Goal: Task Accomplishment & Management: Manage account settings

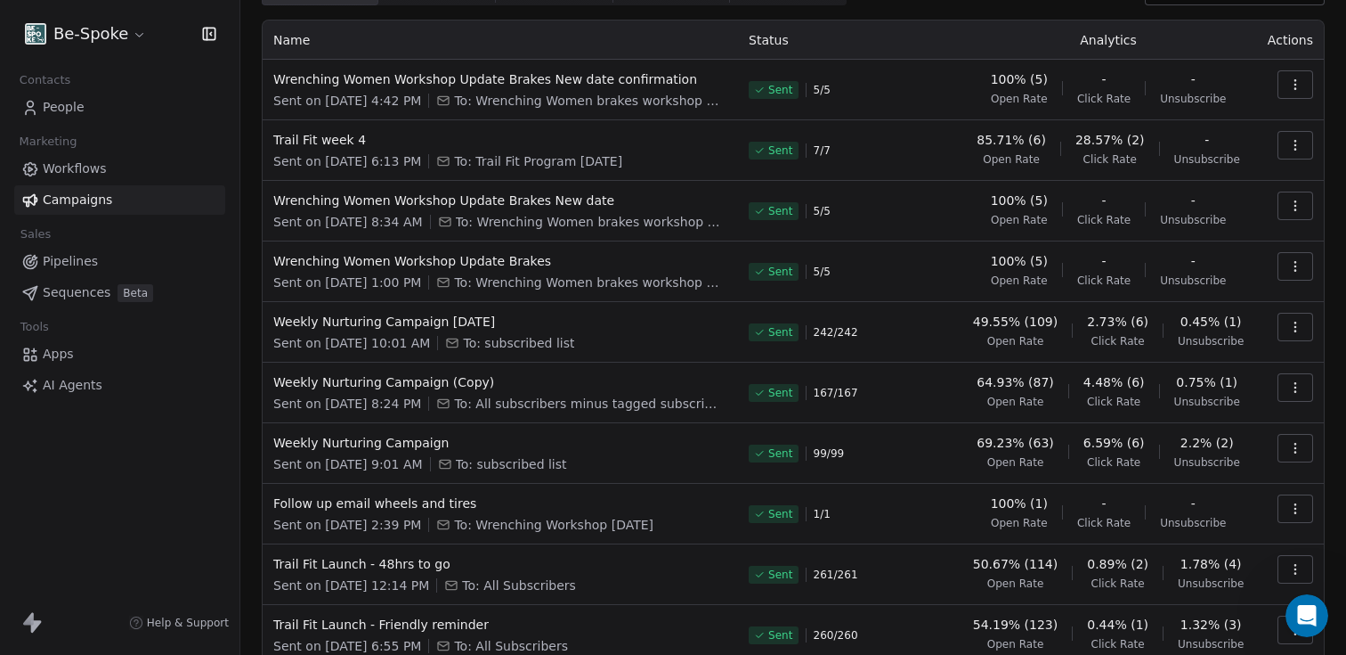
scroll to position [3, 0]
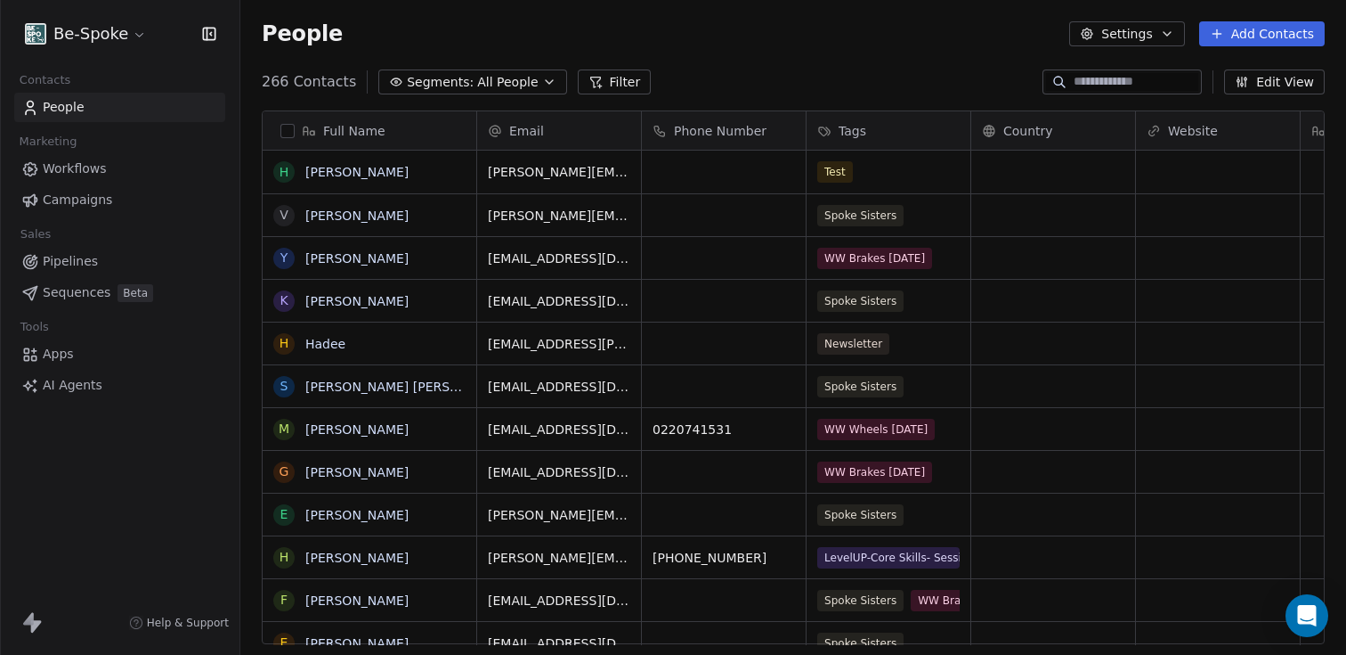
scroll to position [562, 1093]
